Goal: Navigation & Orientation: Understand site structure

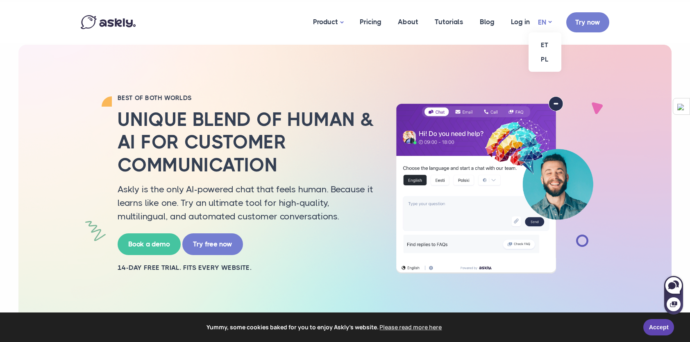
click at [550, 21] on link "EN" at bounding box center [545, 22] width 14 height 12
click at [545, 46] on link "ET" at bounding box center [544, 45] width 33 height 14
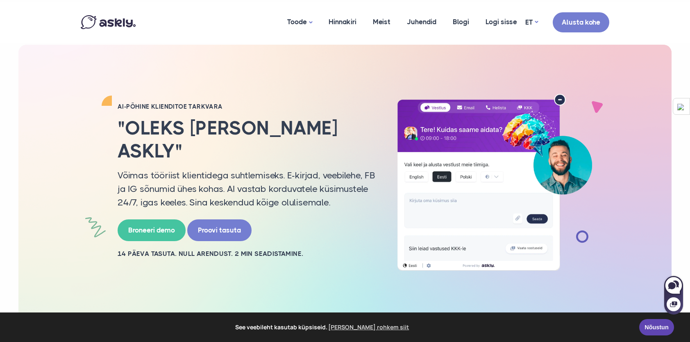
click at [679, 105] on img at bounding box center [680, 107] width 7 height 7
click at [683, 107] on img at bounding box center [680, 107] width 7 height 7
click at [679, 108] on img at bounding box center [680, 107] width 7 height 7
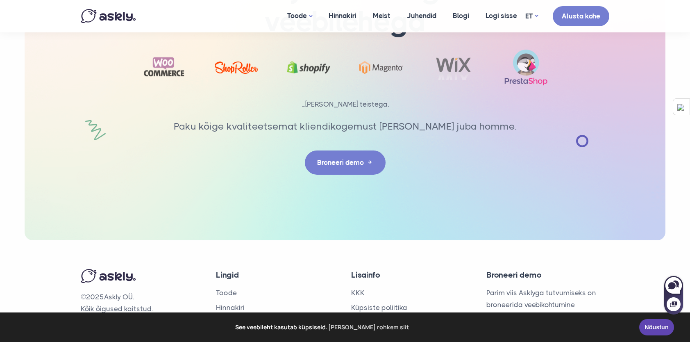
scroll to position [2695, 0]
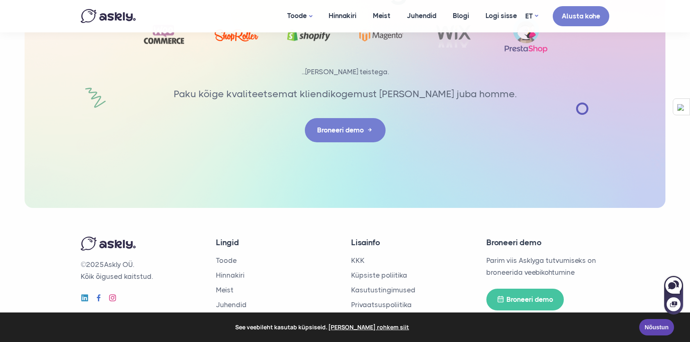
click at [369, 329] on link "[PERSON_NAME] rohkem siit" at bounding box center [368, 327] width 83 height 12
click at [374, 300] on link "Privaatsuspoliitika" at bounding box center [381, 304] width 61 height 8
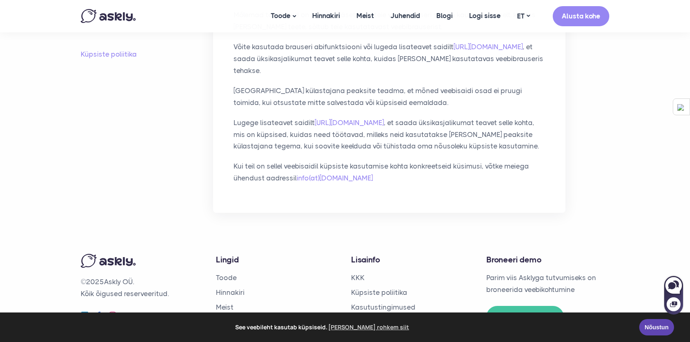
scroll to position [656, 0]
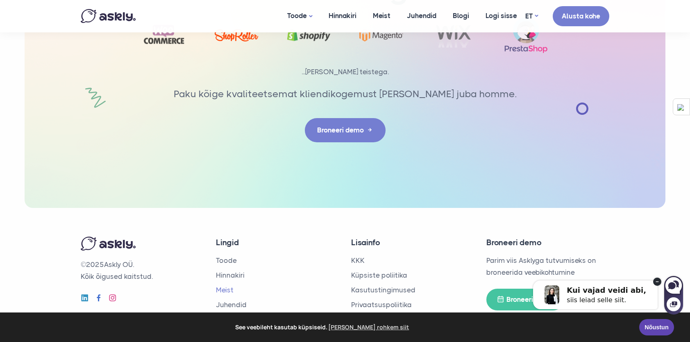
click at [224, 285] on link "Meist" at bounding box center [225, 289] width 18 height 8
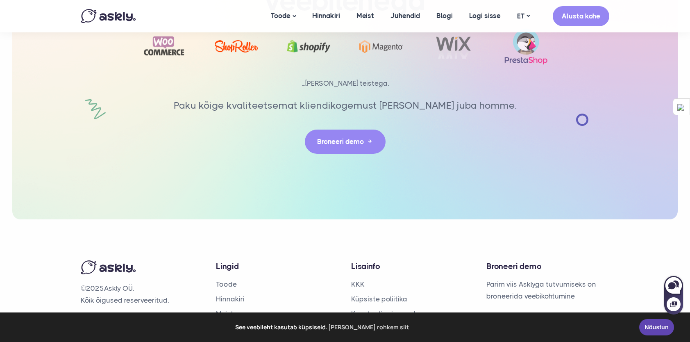
scroll to position [1878, 0]
